Goal: Check status: Check status

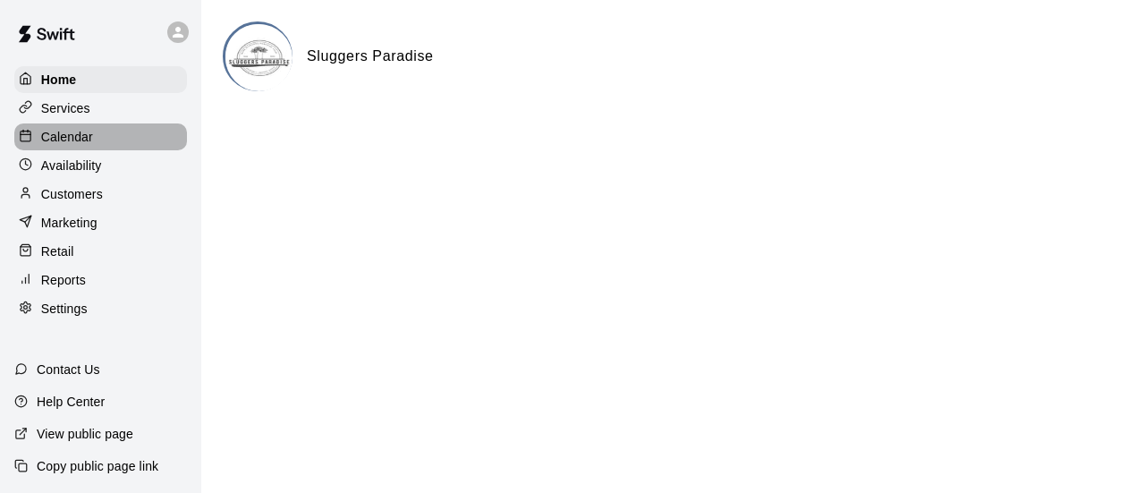
click at [86, 140] on p "Calendar" at bounding box center [67, 137] width 52 height 18
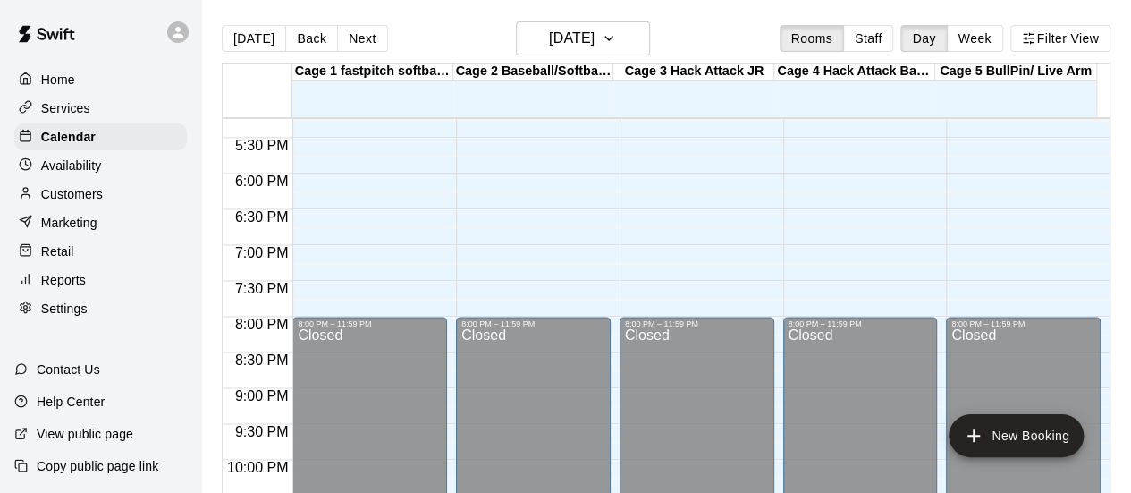
scroll to position [965, 0]
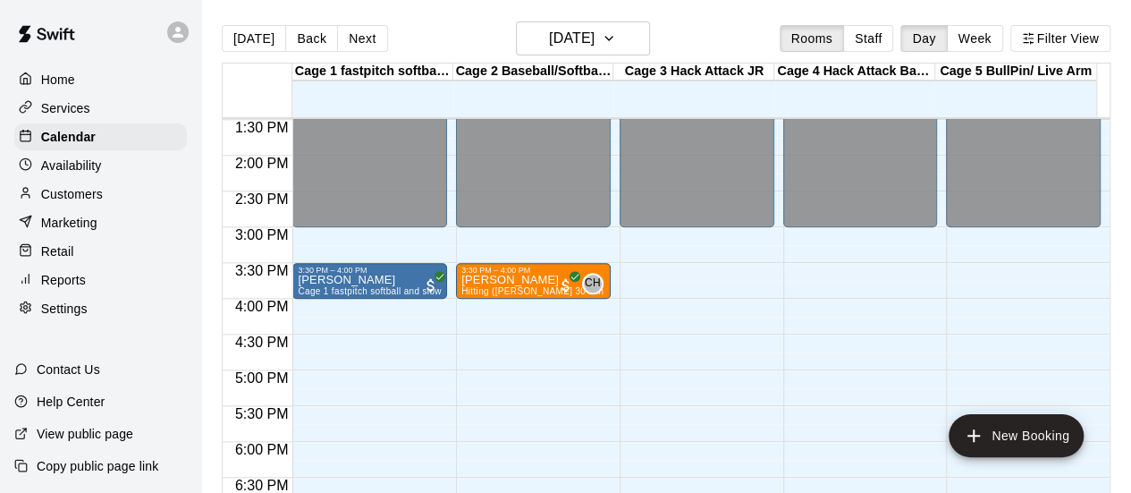
drag, startPoint x: 356, startPoint y: 40, endPoint x: 352, endPoint y: 56, distance: 16.5
click at [355, 42] on button "Next" at bounding box center [362, 38] width 50 height 27
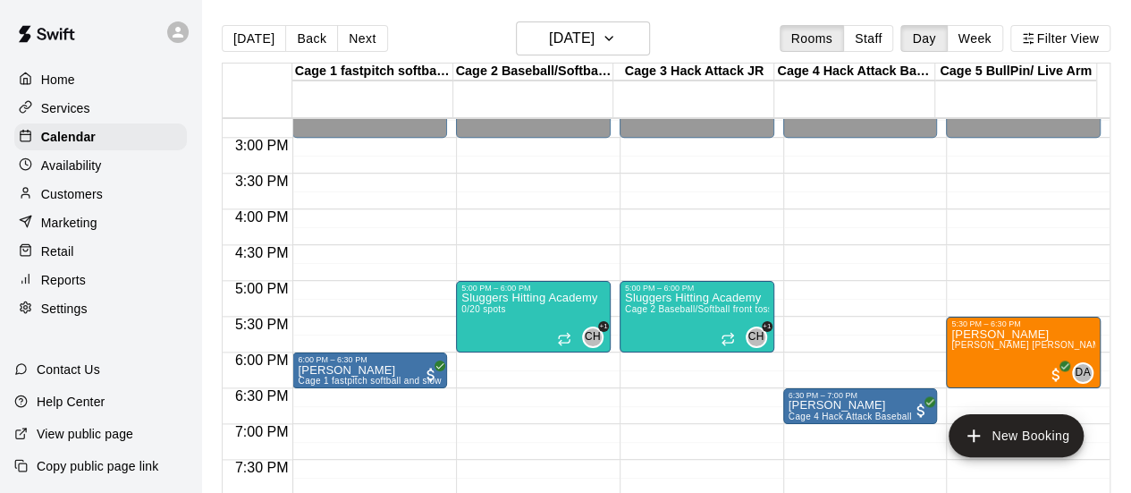
scroll to position [1144, 0]
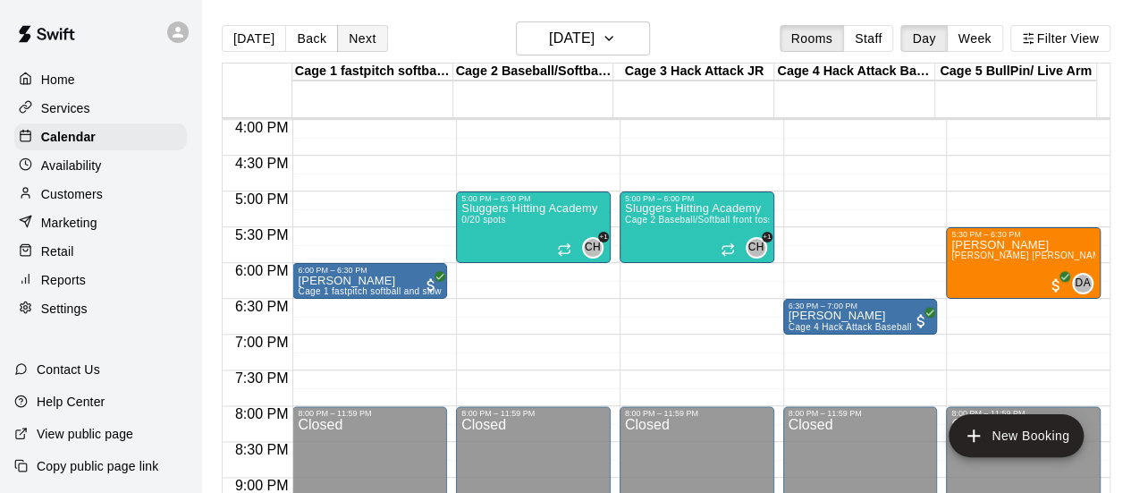
click at [363, 40] on button "Next" at bounding box center [362, 38] width 50 height 27
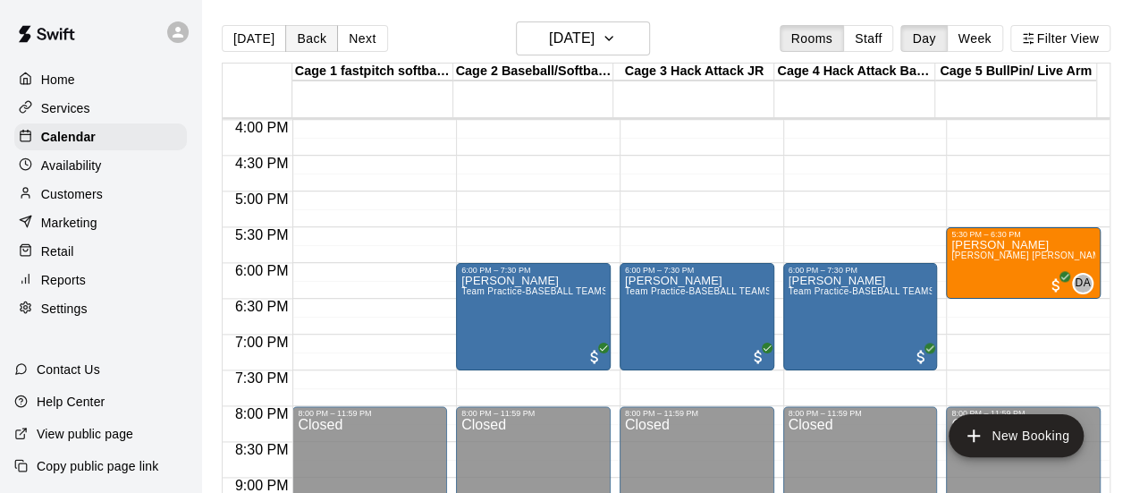
click at [305, 40] on button "Back" at bounding box center [311, 38] width 53 height 27
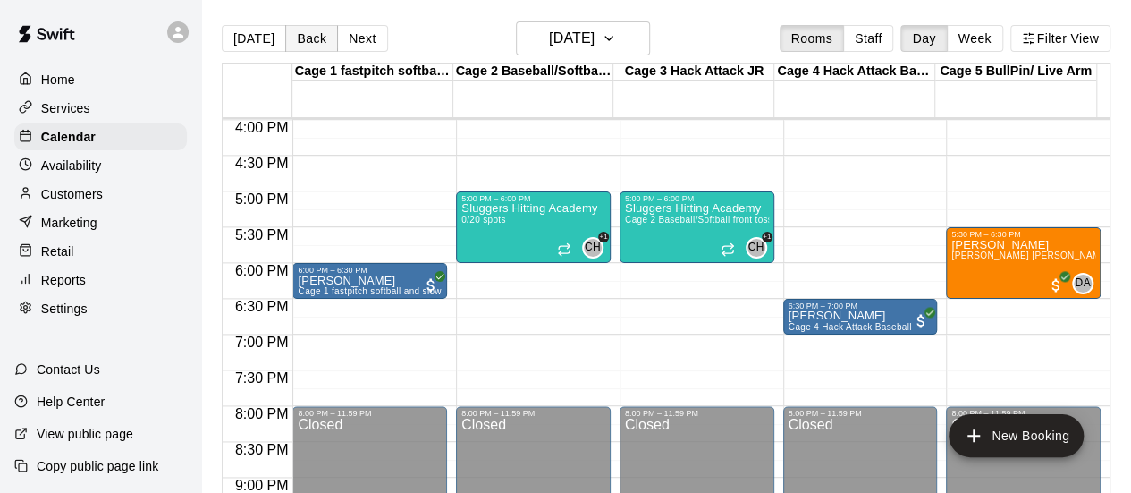
click at [305, 40] on button "Back" at bounding box center [311, 38] width 53 height 27
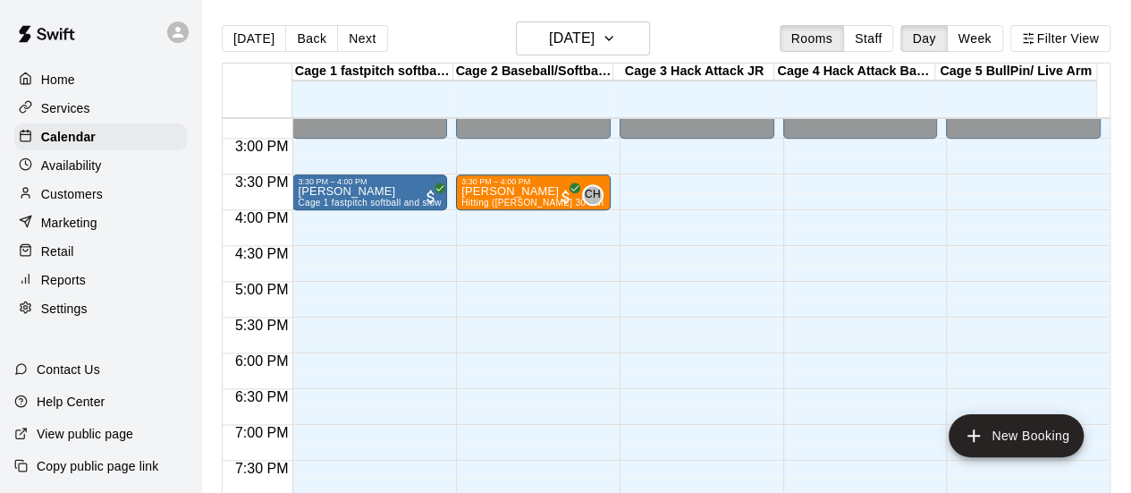
scroll to position [965, 0]
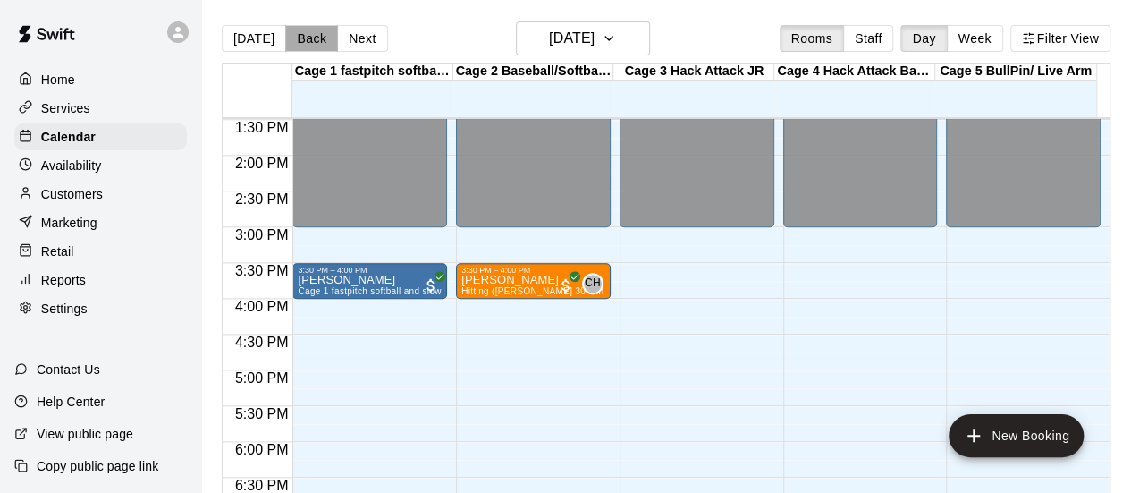
click at [312, 37] on button "Back" at bounding box center [311, 38] width 53 height 27
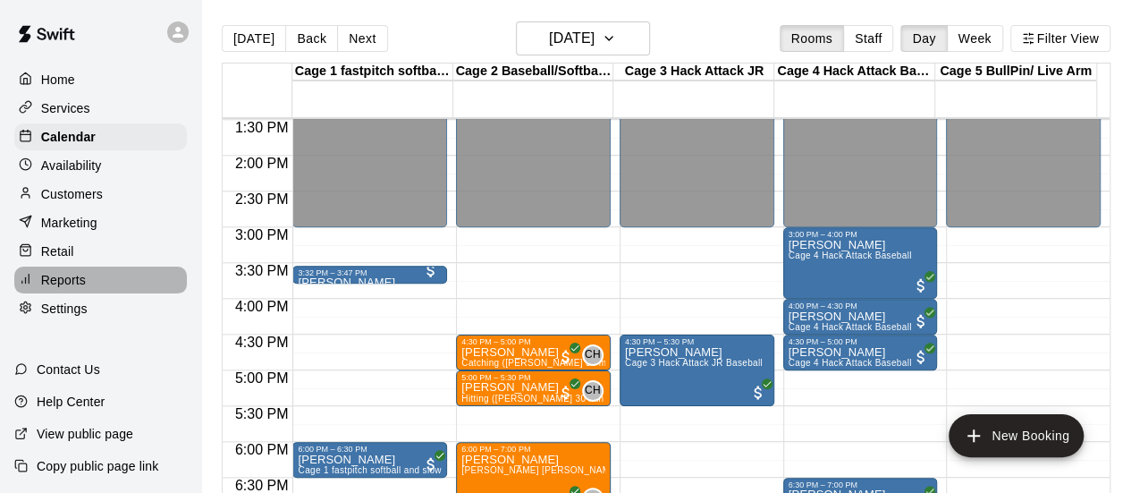
click at [79, 289] on p "Reports" at bounding box center [63, 280] width 45 height 18
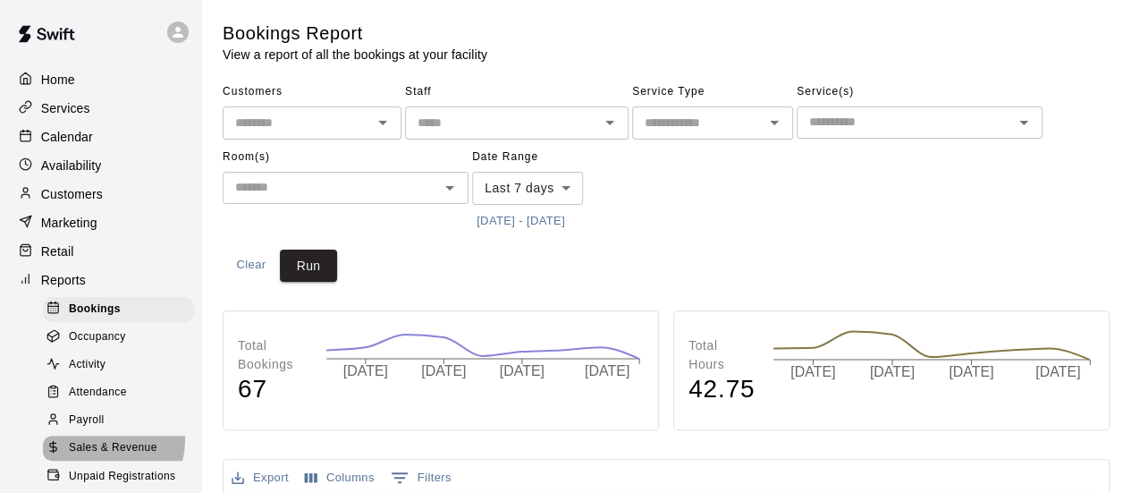
click at [110, 456] on span "Sales & Revenue" at bounding box center [113, 448] width 89 height 18
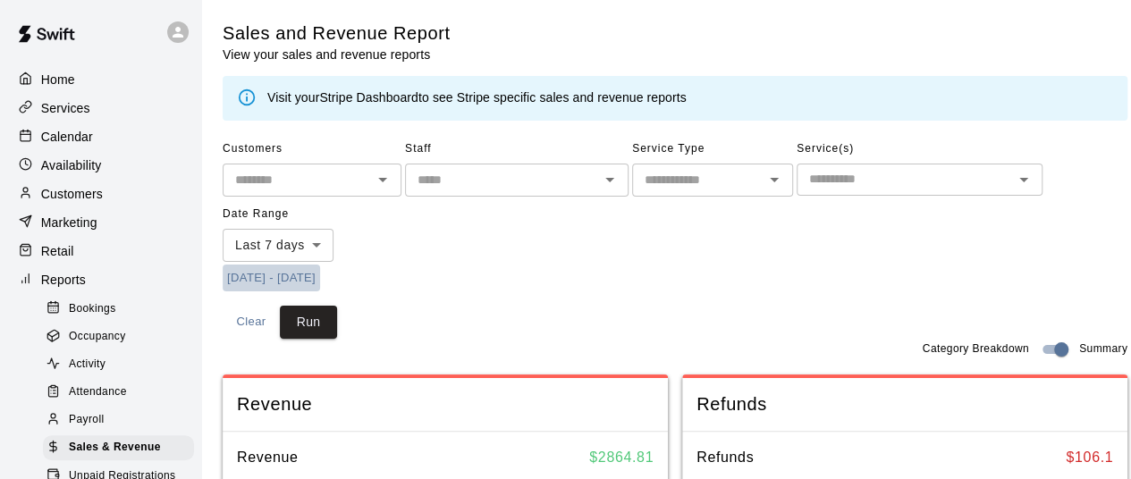
click at [306, 278] on button "[DATE] - [DATE]" at bounding box center [271, 279] width 97 height 28
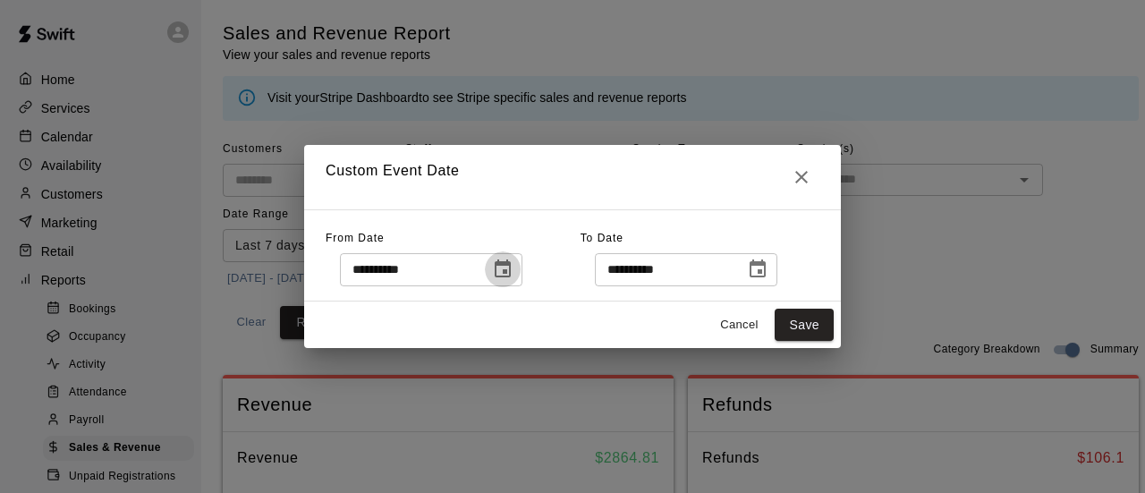
click at [513, 267] on icon "Choose date, selected date is Aug 6, 2025" at bounding box center [502, 268] width 21 height 21
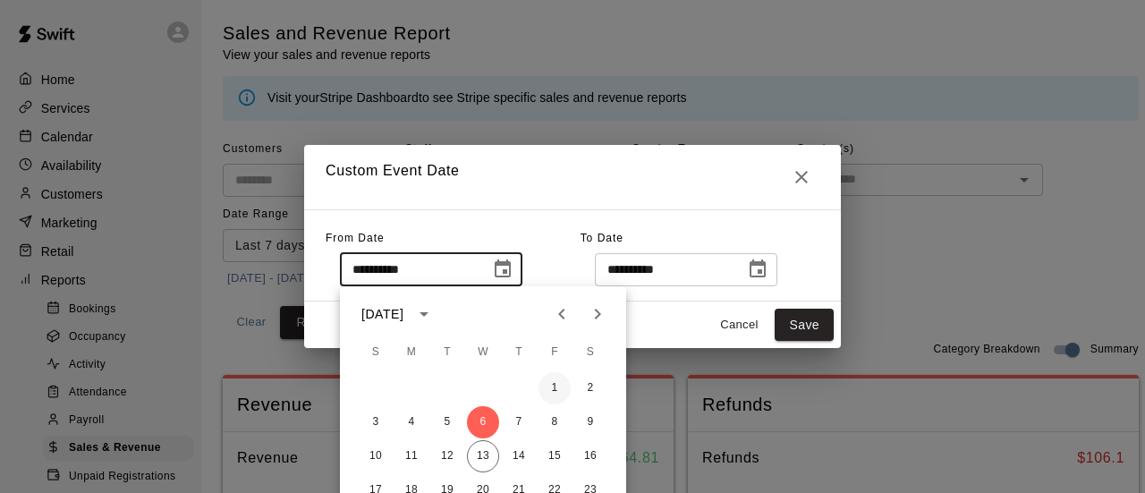
click at [551, 393] on button "1" at bounding box center [554, 388] width 32 height 32
type input "**********"
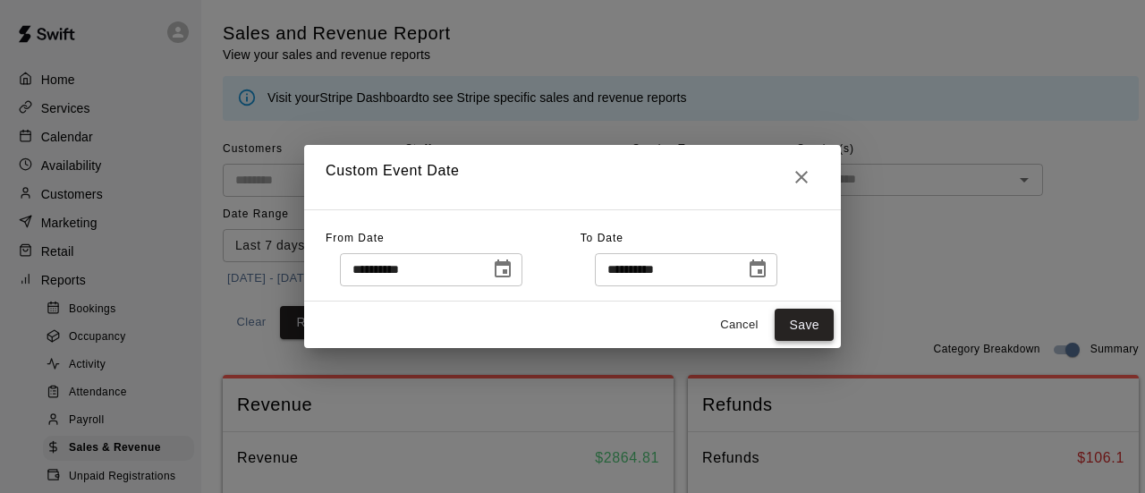
click at [805, 319] on button "Save" at bounding box center [803, 325] width 59 height 33
type input "******"
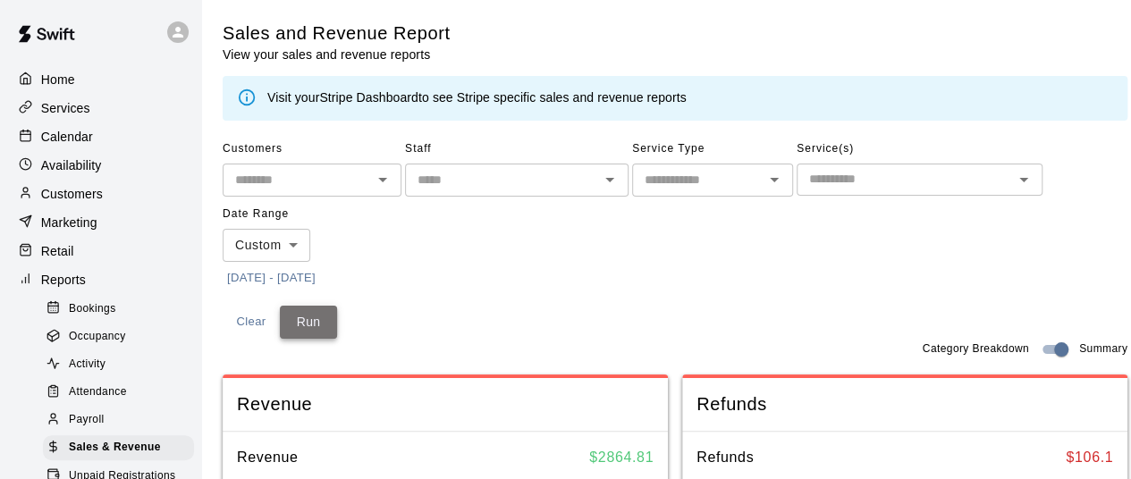
click at [300, 325] on button "Run" at bounding box center [308, 322] width 57 height 33
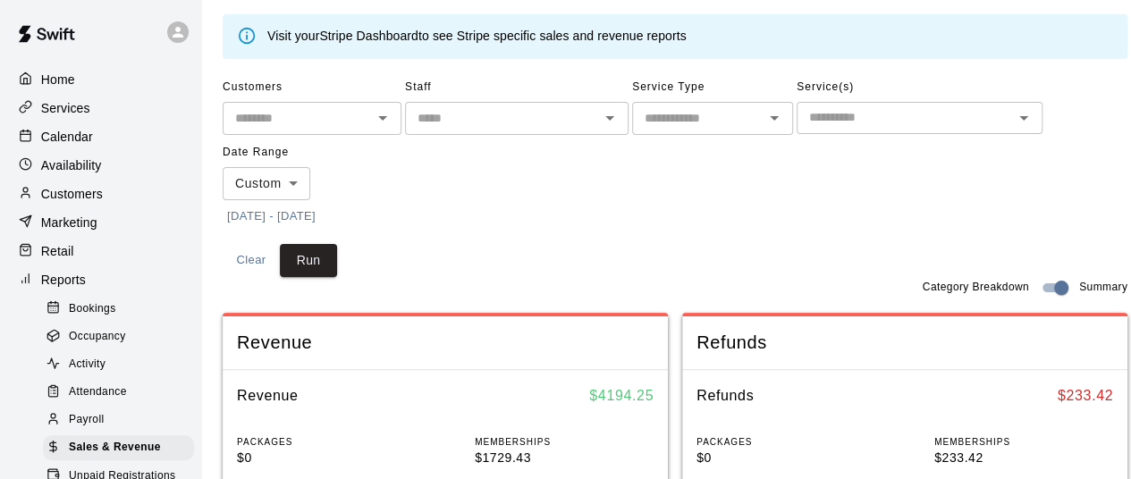
scroll to position [89, 0]
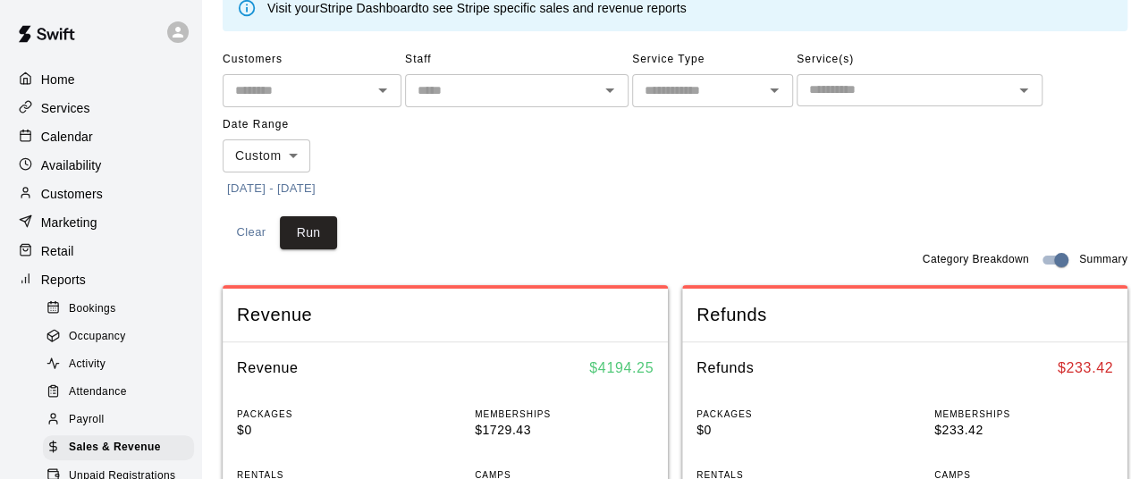
click at [313, 183] on button "[DATE] - [DATE]" at bounding box center [271, 189] width 97 height 28
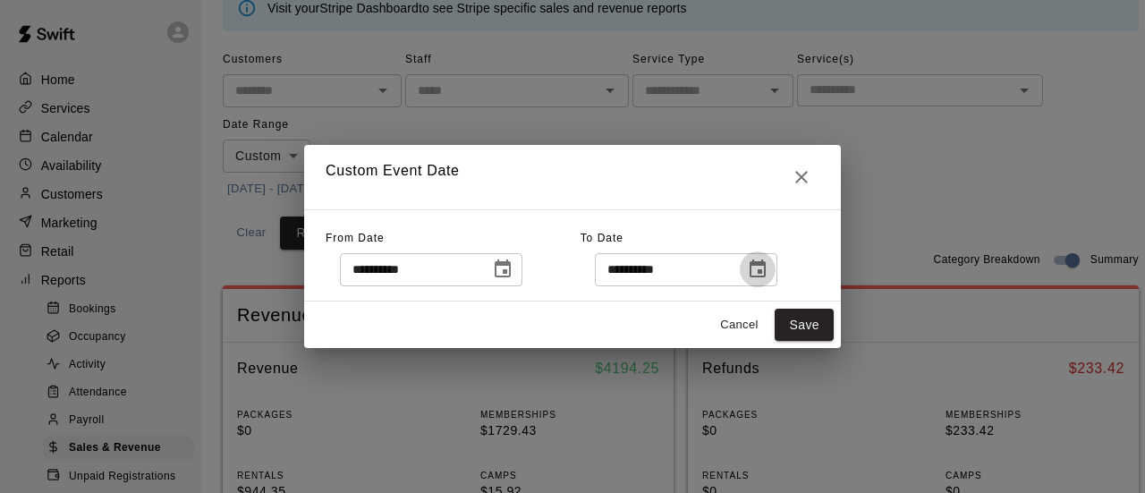
click at [768, 276] on icon "Choose date, selected date is Aug 13, 2025" at bounding box center [757, 268] width 21 height 21
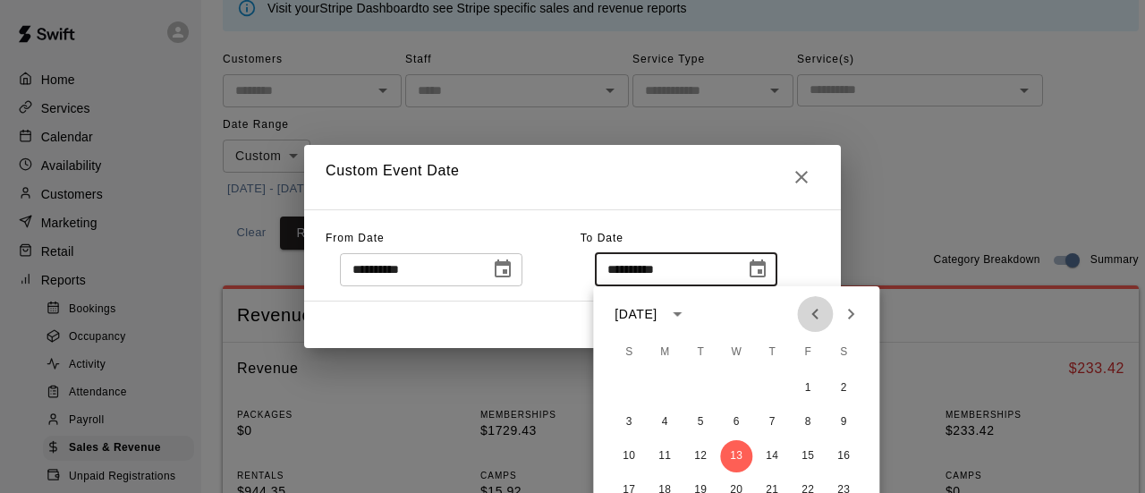
click at [814, 317] on icon "Previous month" at bounding box center [814, 313] width 21 height 21
click at [840, 427] on button "12" at bounding box center [843, 422] width 32 height 32
type input "**********"
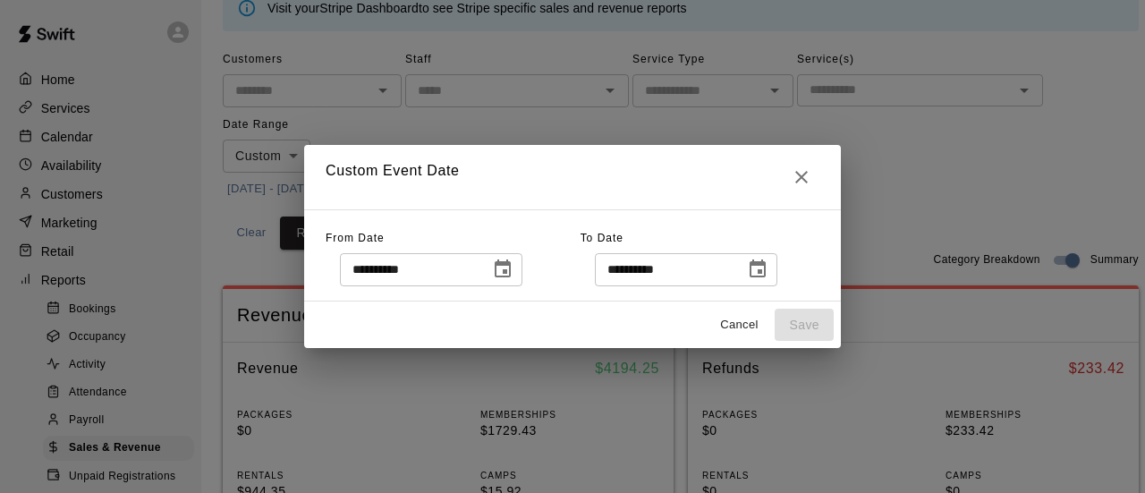
click at [513, 269] on icon "Choose date, selected date is Aug 1, 2025" at bounding box center [502, 268] width 21 height 21
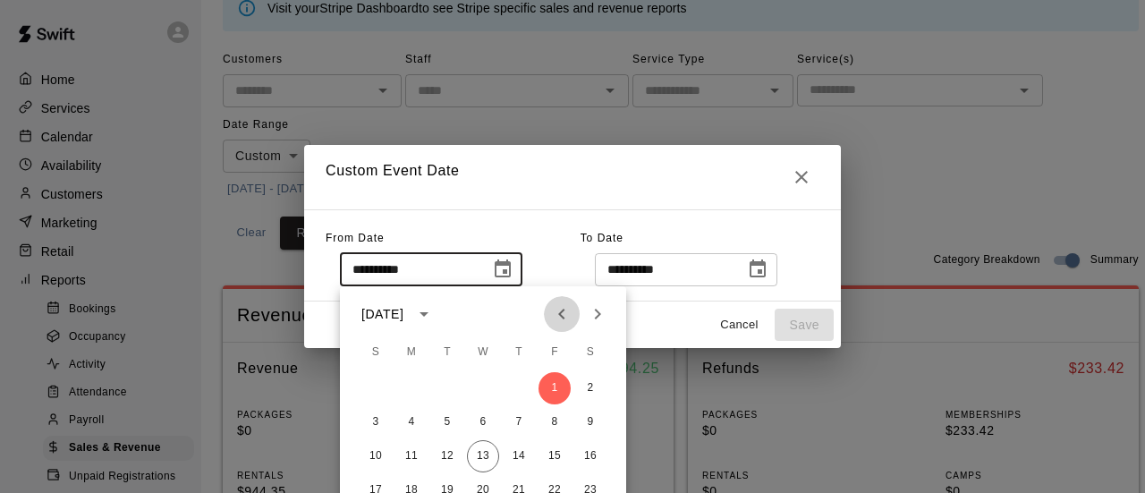
click at [571, 314] on icon "Previous month" at bounding box center [561, 313] width 21 height 21
click at [449, 388] on button "1" at bounding box center [447, 388] width 32 height 32
type input "**********"
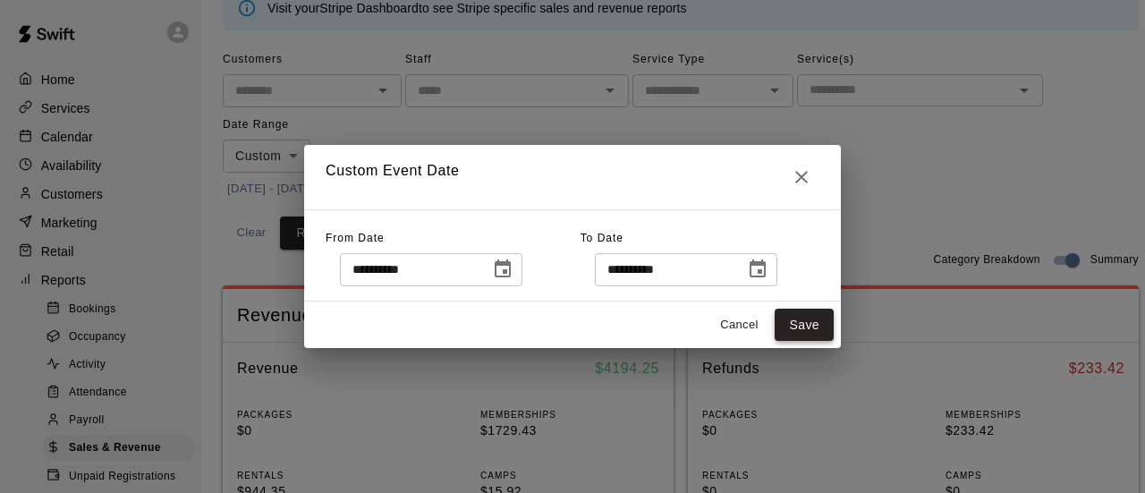
click at [791, 327] on button "Save" at bounding box center [803, 325] width 59 height 33
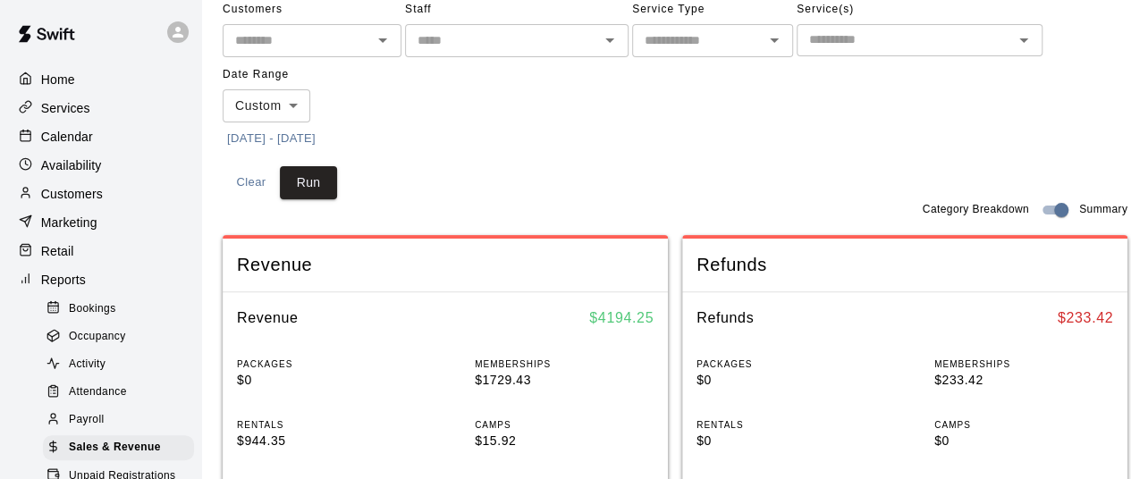
scroll to position [179, 0]
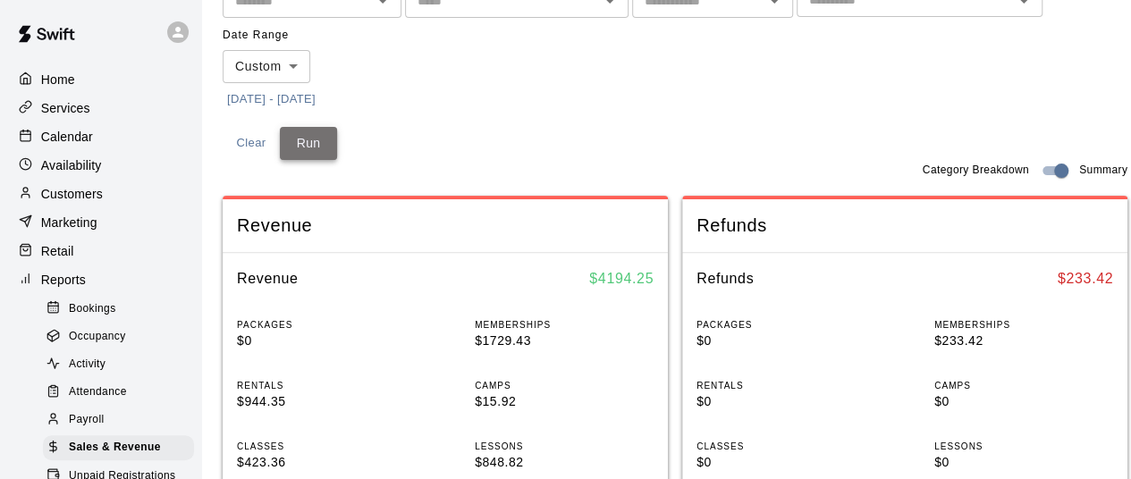
click at [297, 142] on button "Run" at bounding box center [308, 143] width 57 height 33
